Goal: Task Accomplishment & Management: Manage account settings

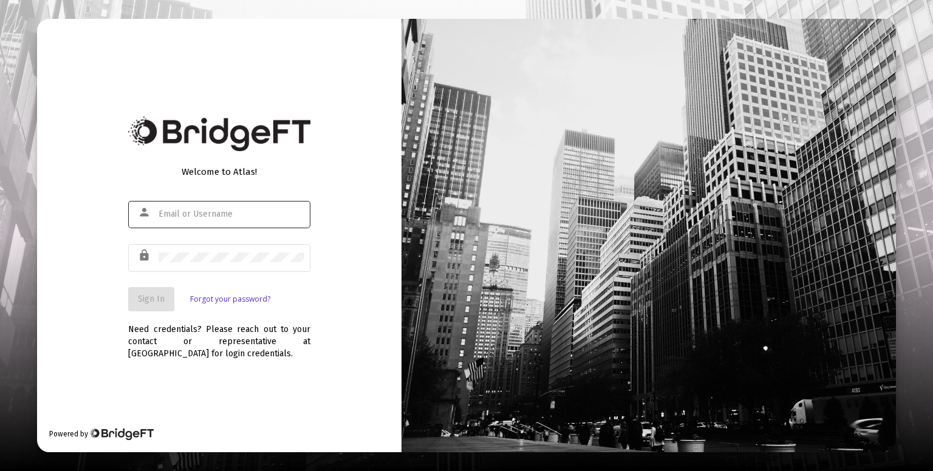
click at [222, 208] on div at bounding box center [232, 214] width 146 height 30
click at [223, 217] on input "text" at bounding box center [232, 215] width 146 height 10
type input "[PERSON_NAME][EMAIL_ADDRESS][DOMAIN_NAME]"
click at [163, 294] on span "Sign In" at bounding box center [151, 299] width 27 height 10
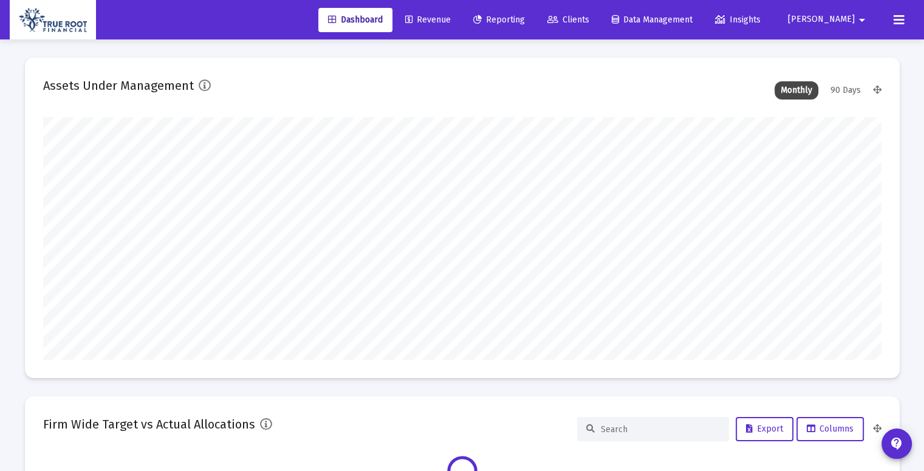
scroll to position [243, 838]
type input "[DATE]"
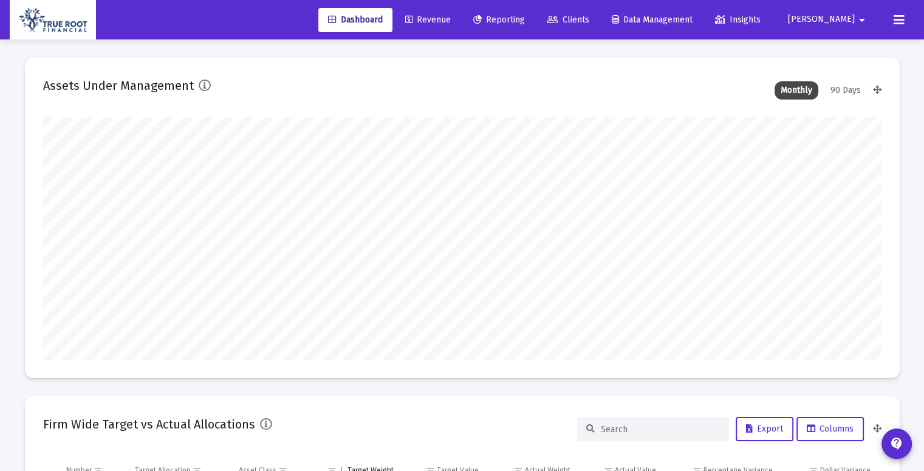
click at [451, 24] on span "Revenue" at bounding box center [428, 20] width 46 height 10
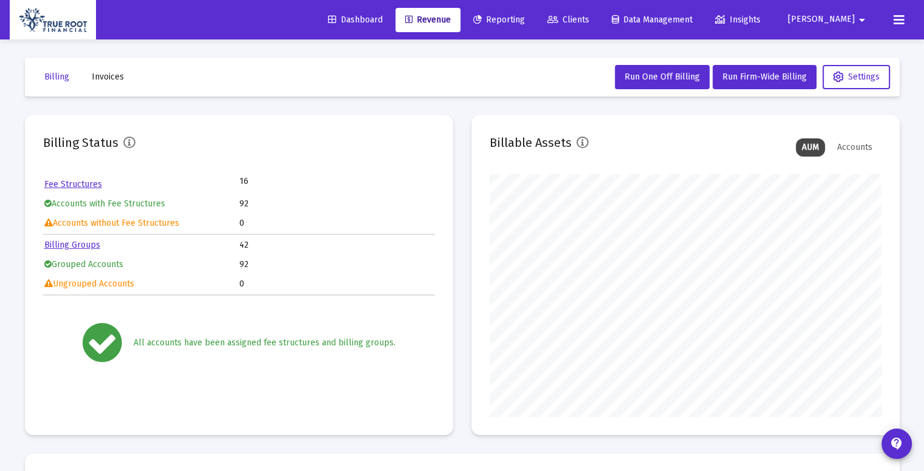
scroll to position [243, 392]
click at [84, 183] on link "Fee Structures" at bounding box center [73, 184] width 58 height 10
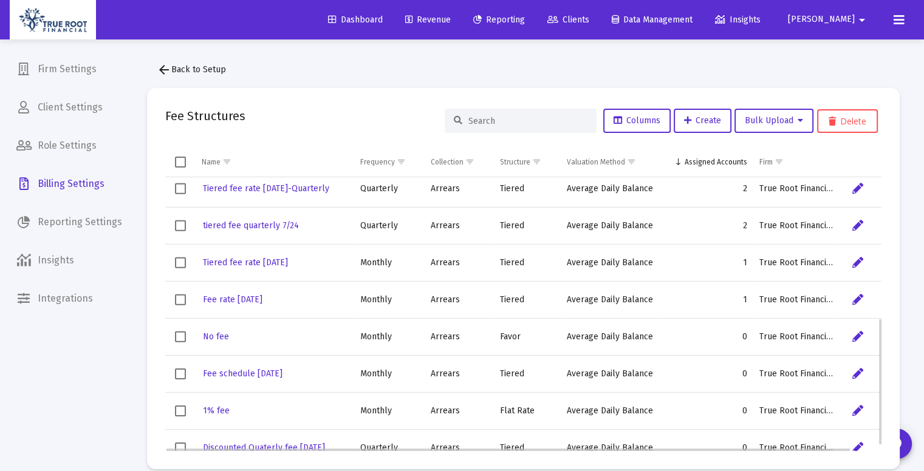
scroll to position [303, 0]
click at [333, 302] on div "Fee rate [DATE]" at bounding box center [275, 299] width 146 height 18
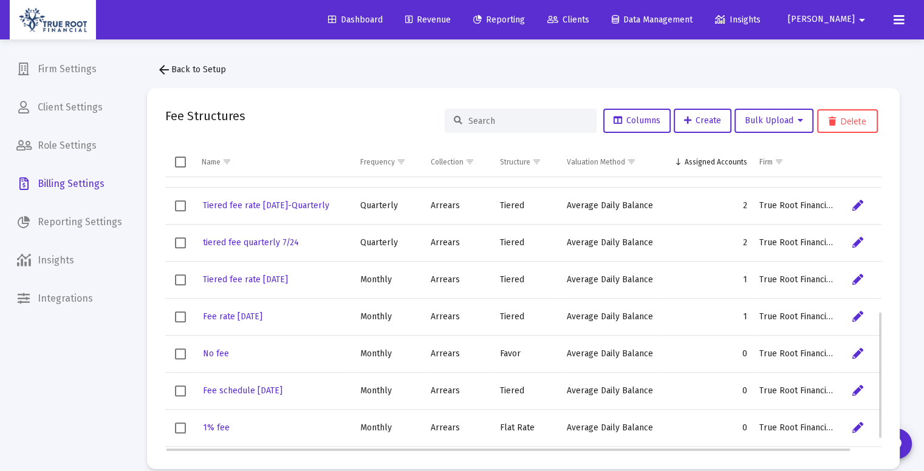
scroll to position [285, 0]
click at [338, 75] on div "arrow_back Back to Setup Fee Structures Columns Create Bulk Upload Delete Name …" at bounding box center [523, 263] width 789 height 448
